Goal: Information Seeking & Learning: Check status

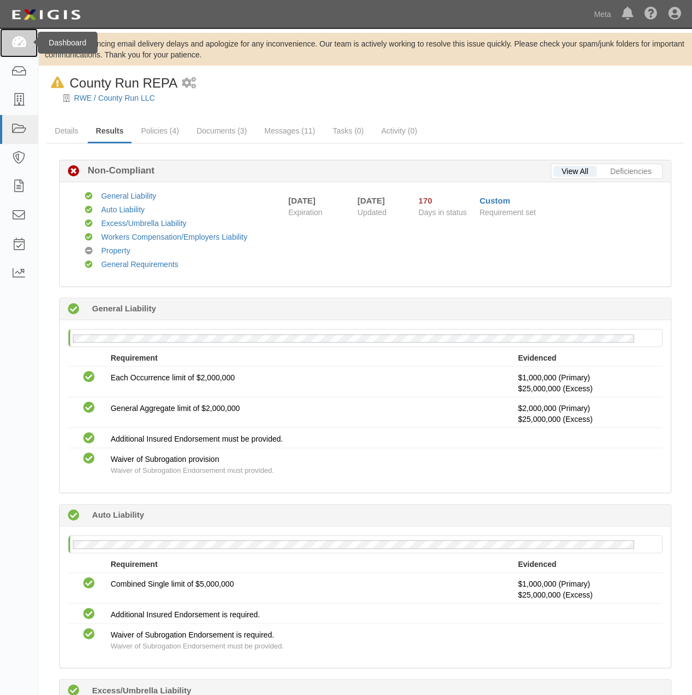
click at [6, 32] on link at bounding box center [19, 42] width 38 height 29
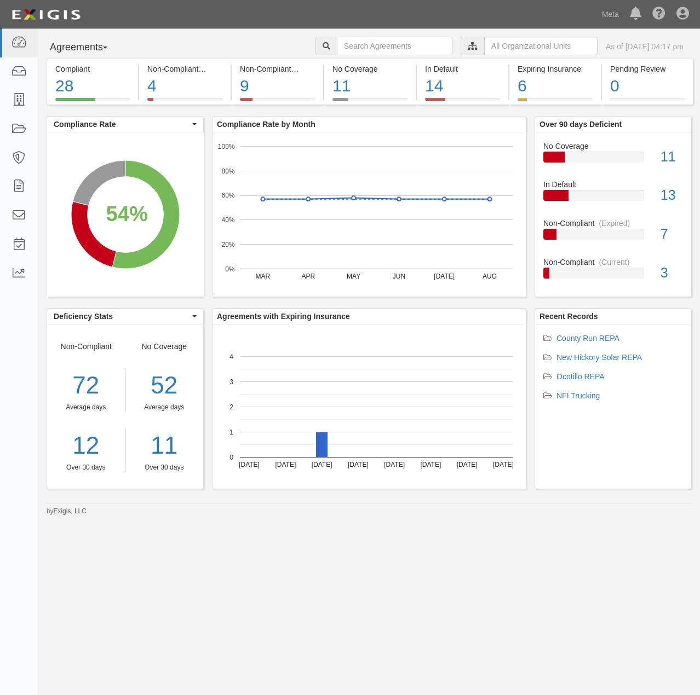
click at [113, 43] on button "Agreements" at bounding box center [88, 48] width 82 height 22
click at [87, 88] on div "28" at bounding box center [92, 86] width 74 height 24
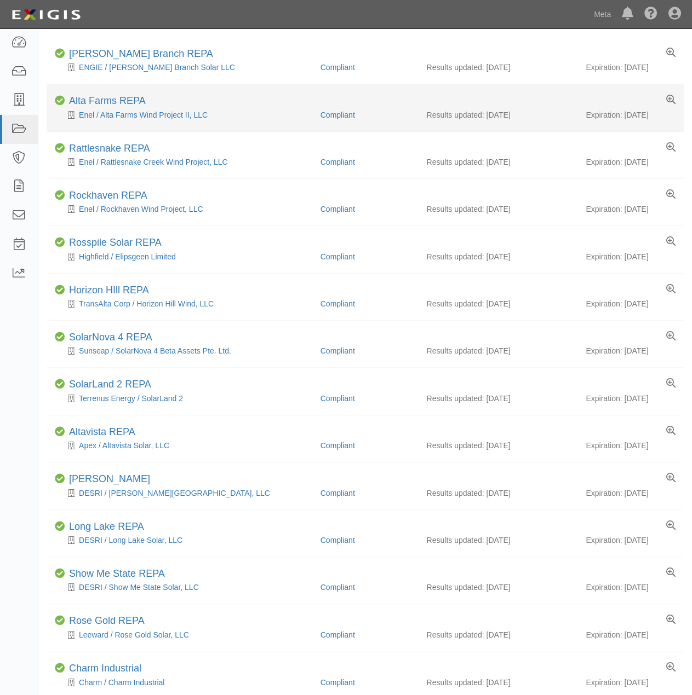
scroll to position [445, 0]
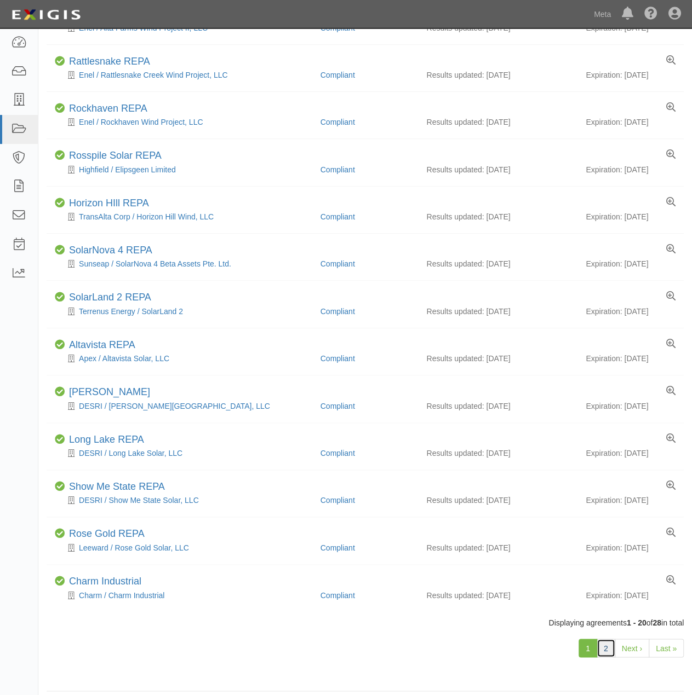
click at [611, 640] on link "2" at bounding box center [605, 648] width 19 height 19
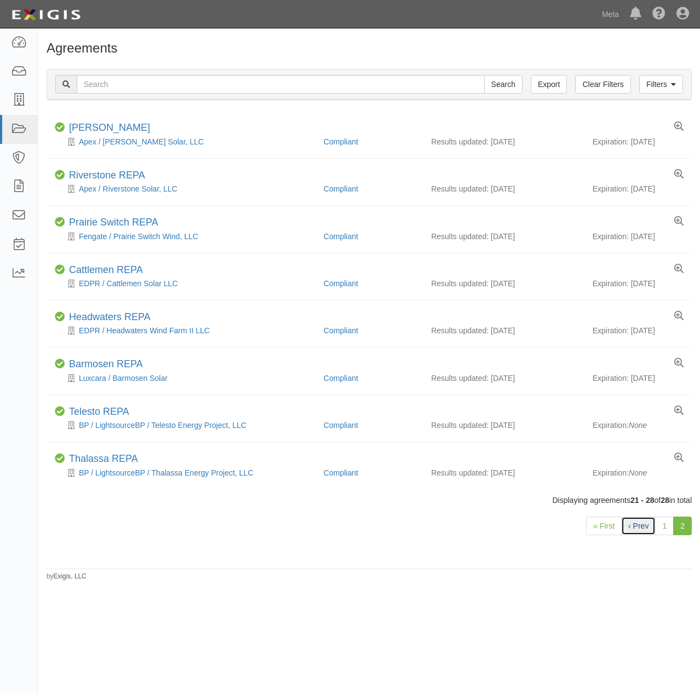
click at [633, 523] on link "‹ Prev" at bounding box center [638, 526] width 34 height 19
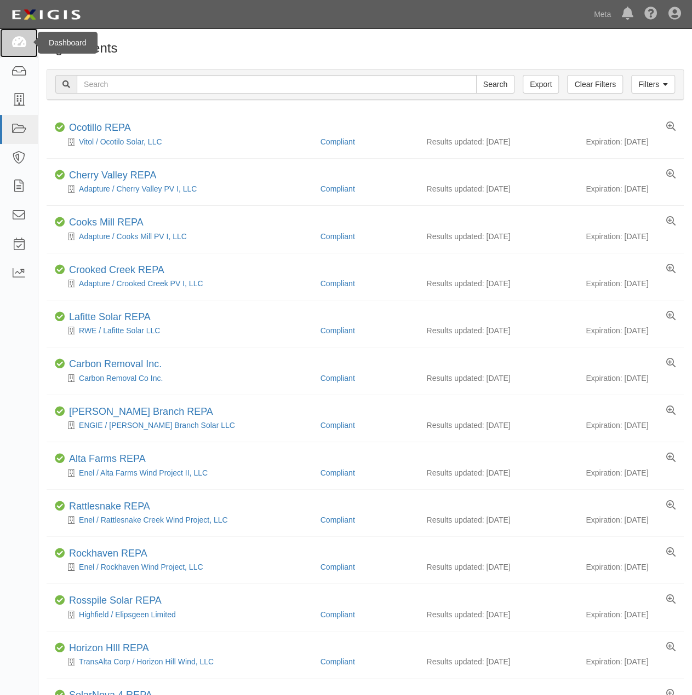
click at [15, 48] on icon at bounding box center [18, 43] width 15 height 13
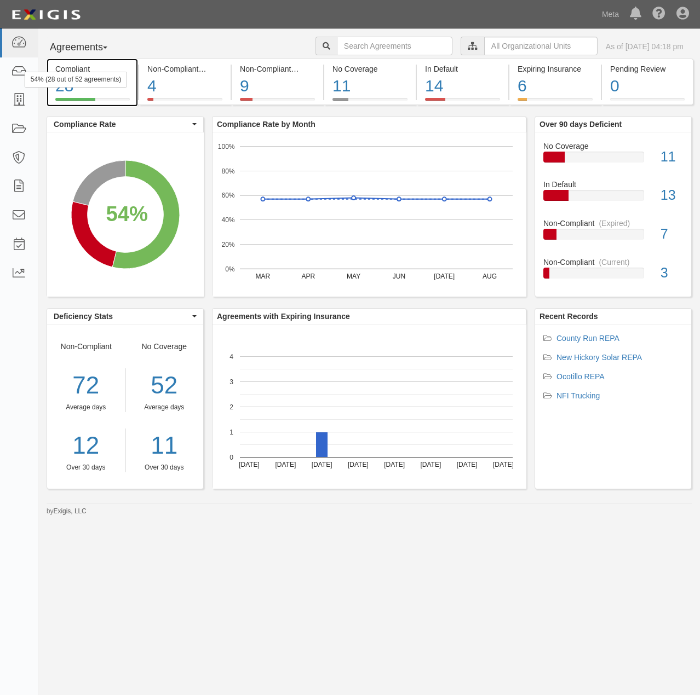
click at [90, 67] on div "Compliant" at bounding box center [92, 69] width 74 height 11
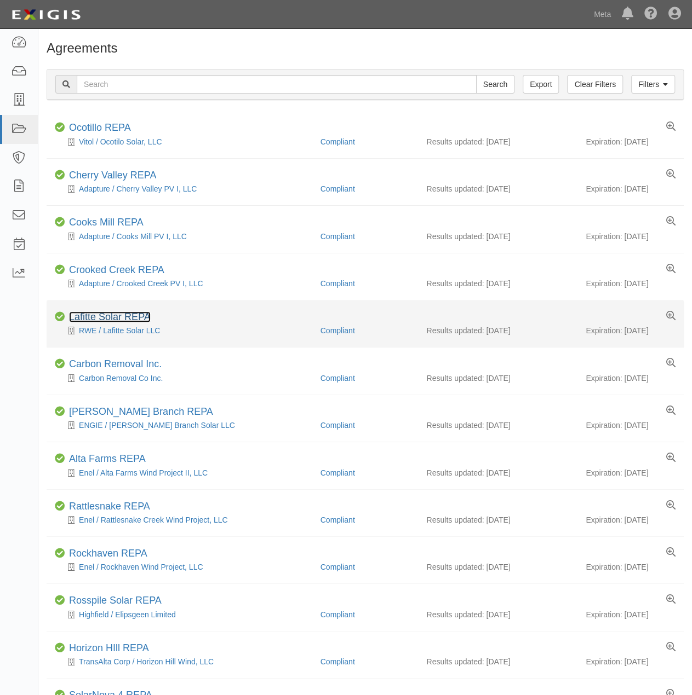
click at [113, 316] on link "Lafitte Solar REPA" at bounding box center [110, 317] width 82 height 11
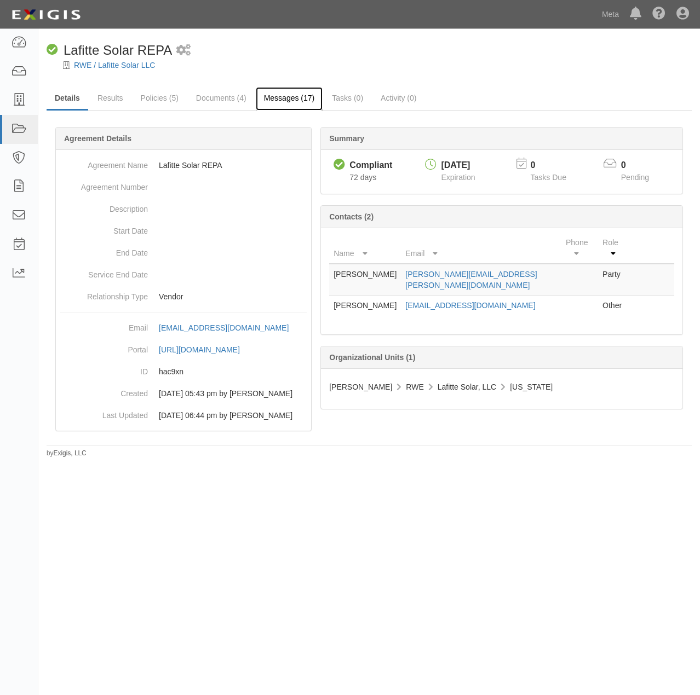
click at [283, 99] on link "Messages (17)" at bounding box center [289, 99] width 67 height 24
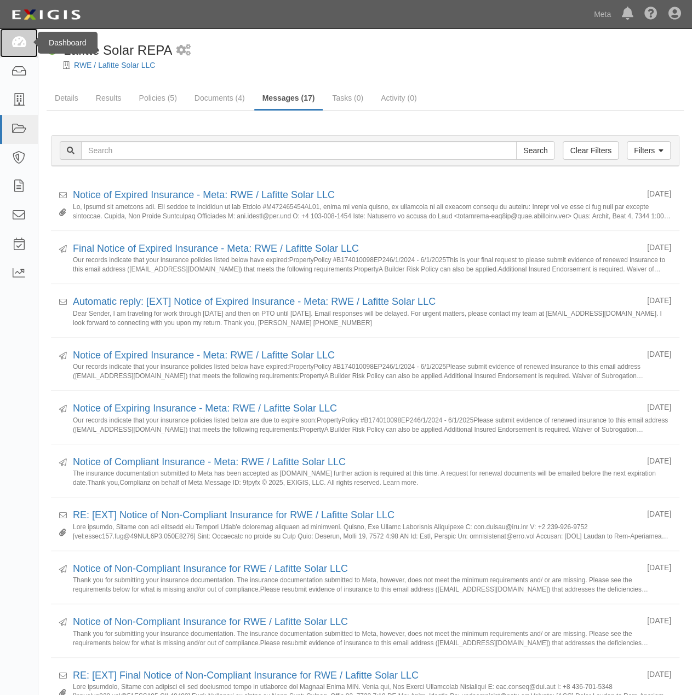
click at [18, 42] on icon at bounding box center [18, 43] width 15 height 13
